Goal: Navigation & Orientation: Find specific page/section

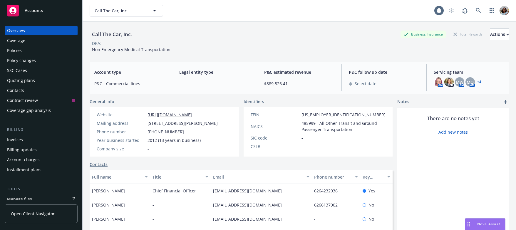
click at [29, 211] on span "Open Client Navigator" at bounding box center [33, 214] width 44 height 6
